Goal: Unclear

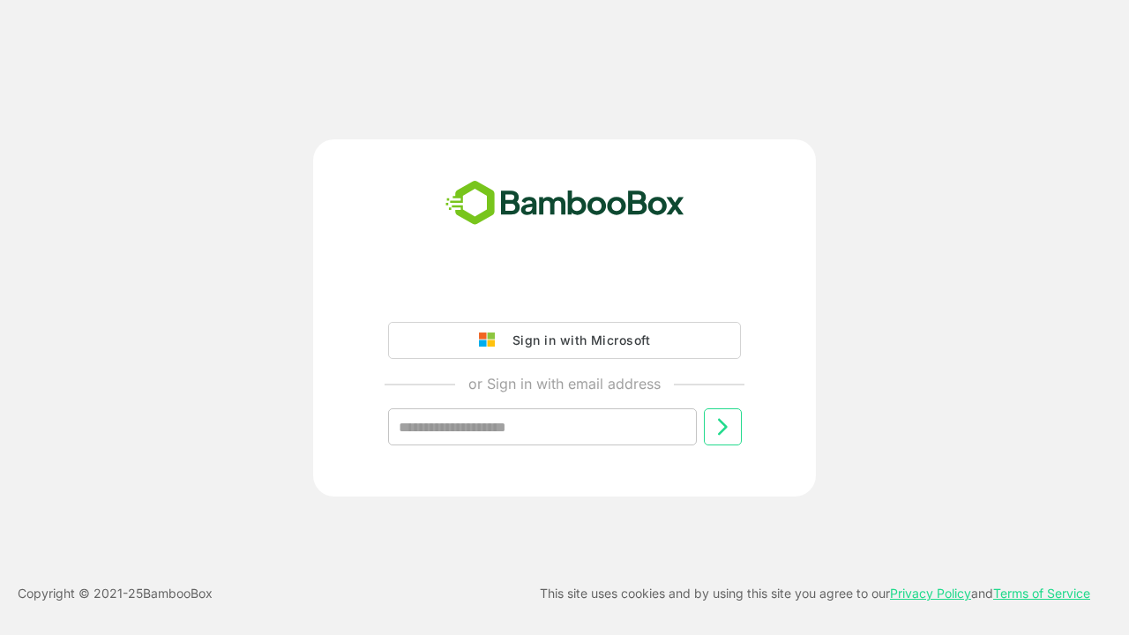
type input "**********"
click at [722, 427] on icon at bounding box center [721, 426] width 21 height 21
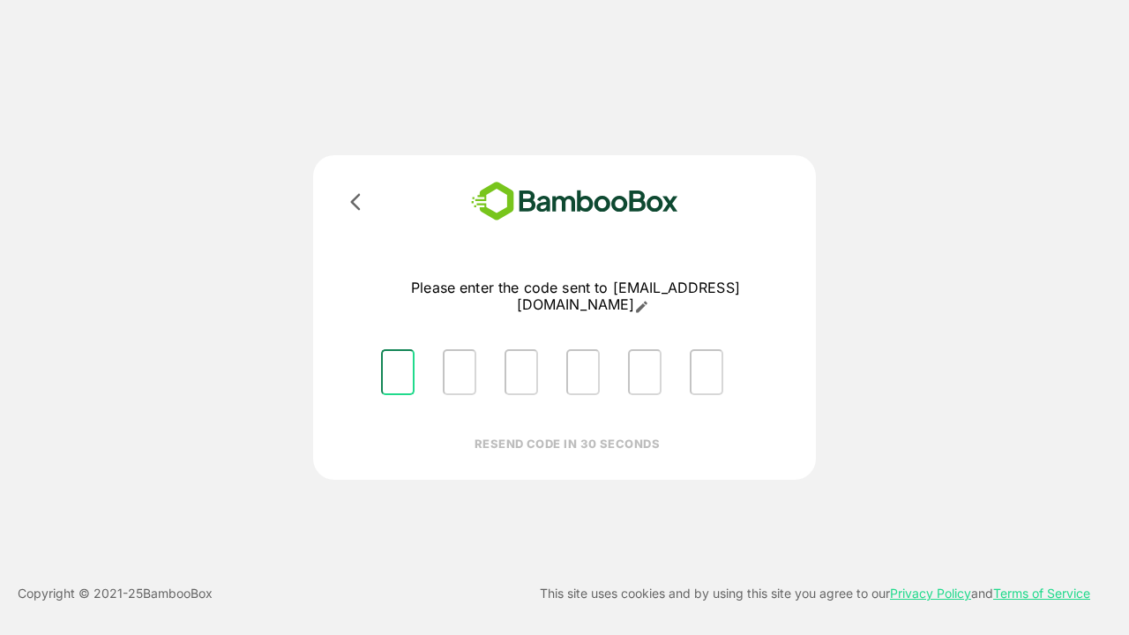
type input "*"
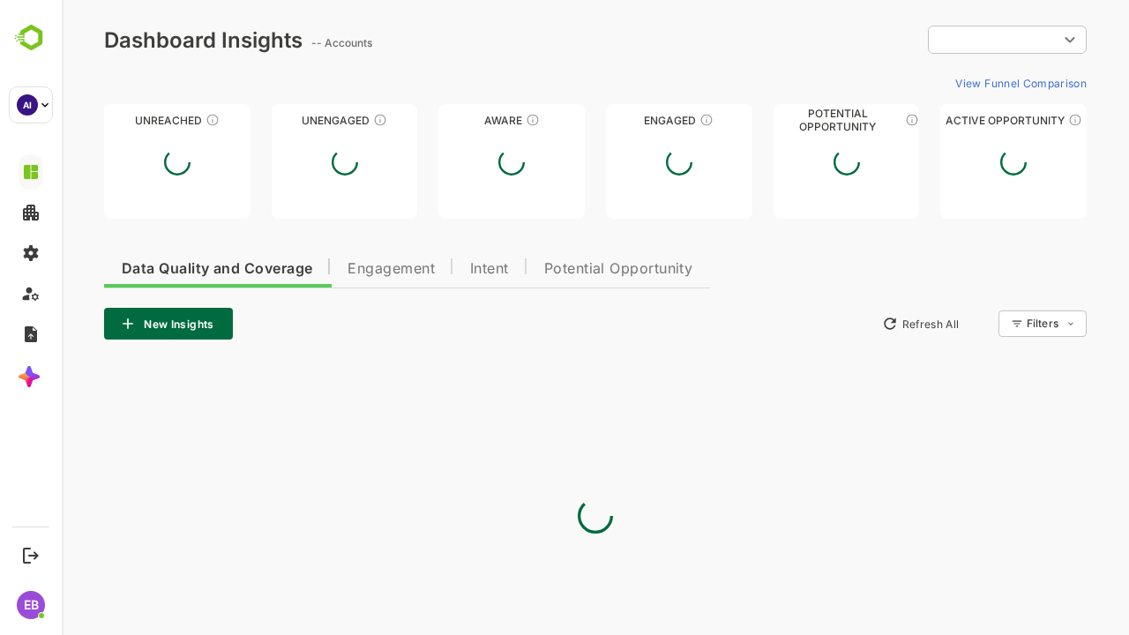
type input "**********"
